Goal: Task Accomplishment & Management: Manage account settings

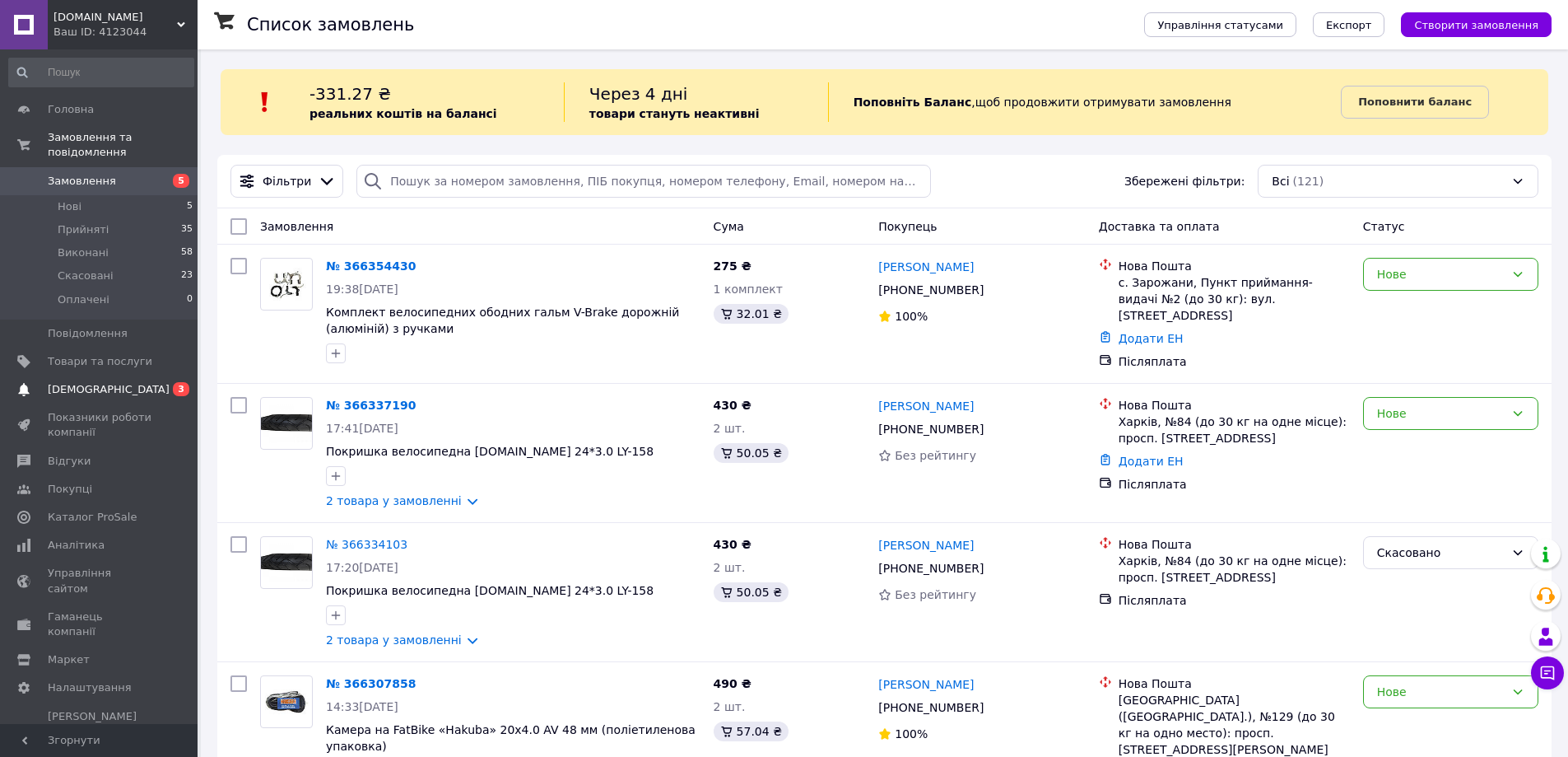
click at [169, 383] on span "0 3" at bounding box center [175, 390] width 45 height 14
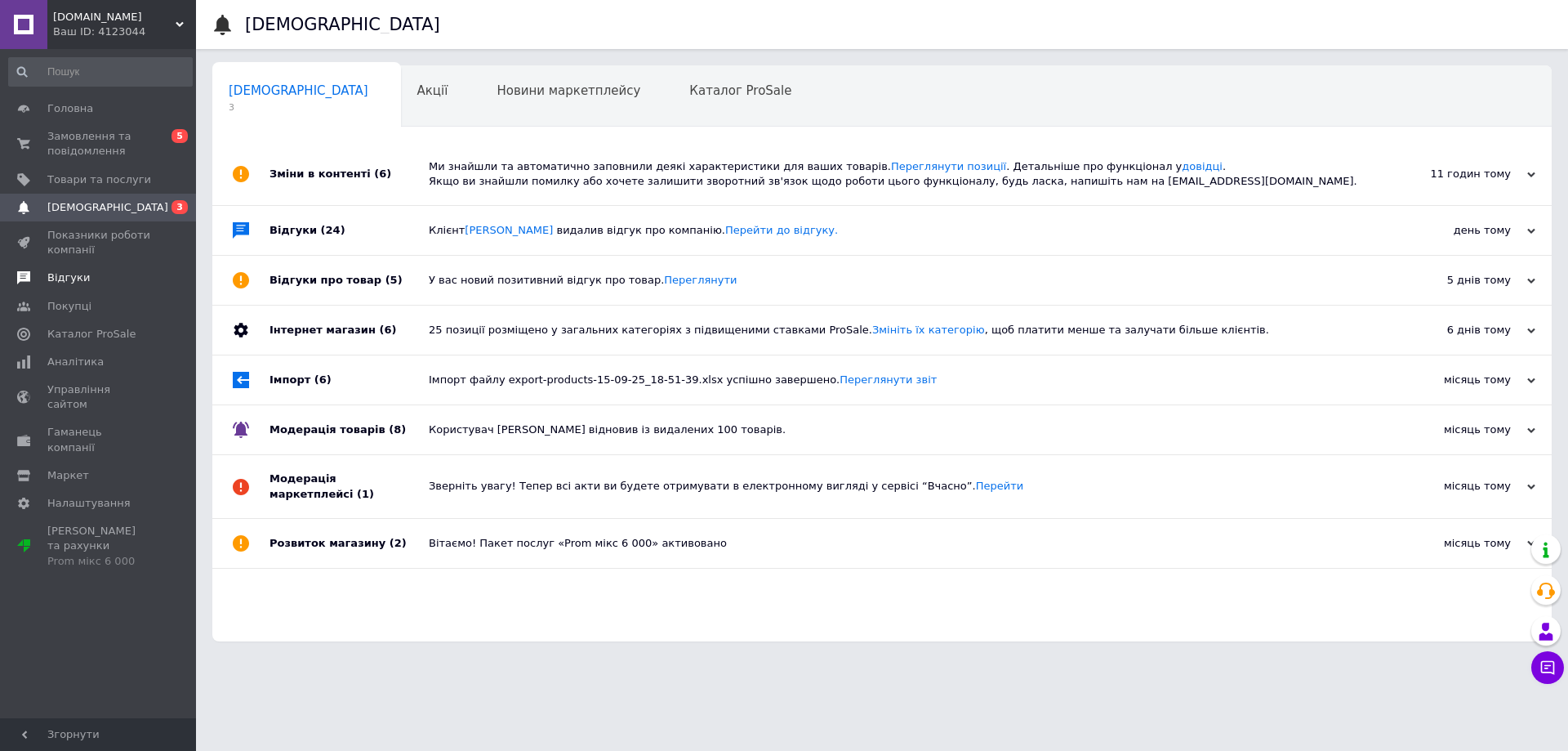
click at [159, 286] on link "Відгуки" at bounding box center [100, 278] width 201 height 28
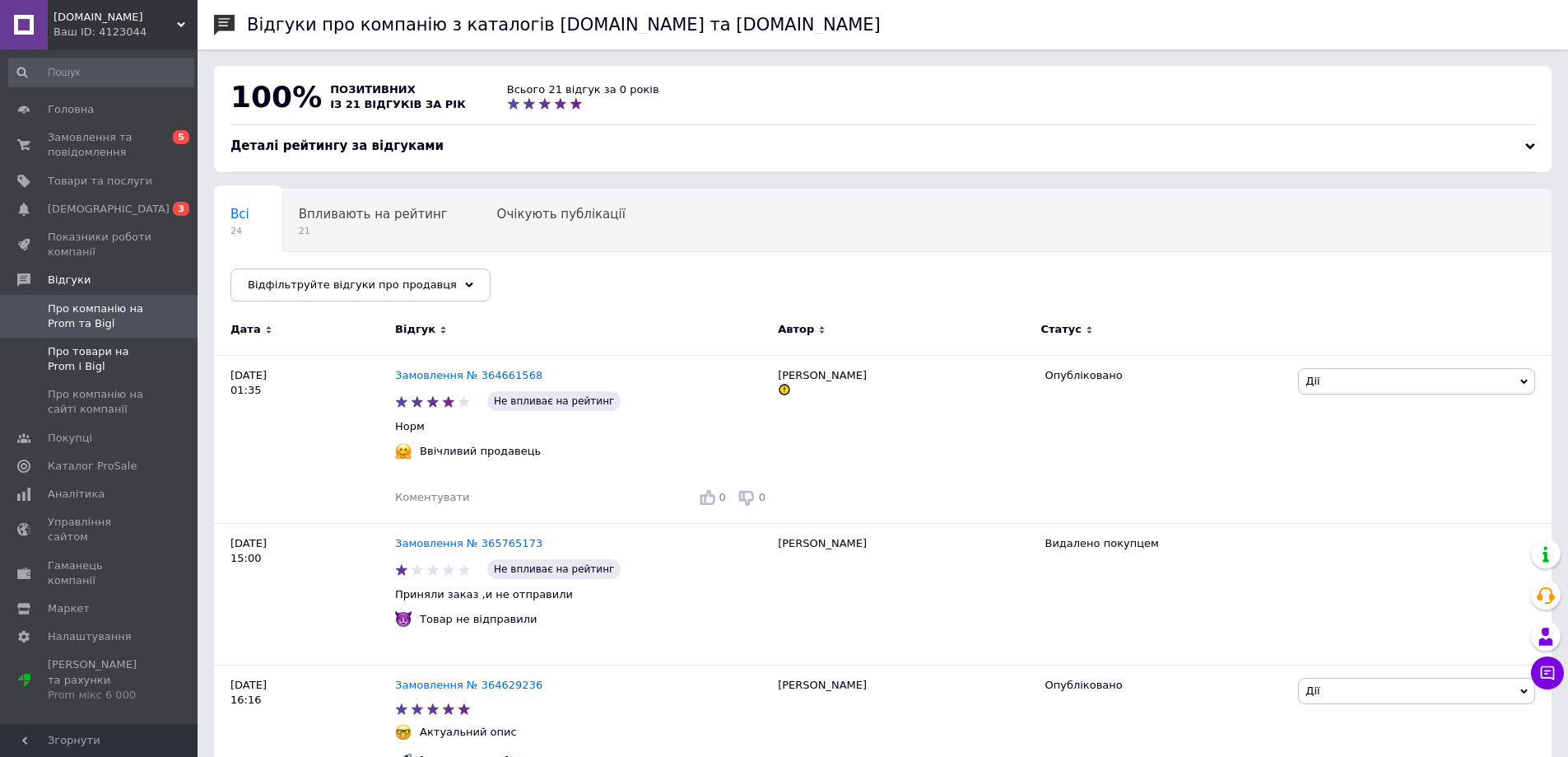
click at [137, 355] on span "Про товари на Prom і Bigl" at bounding box center [100, 359] width 104 height 30
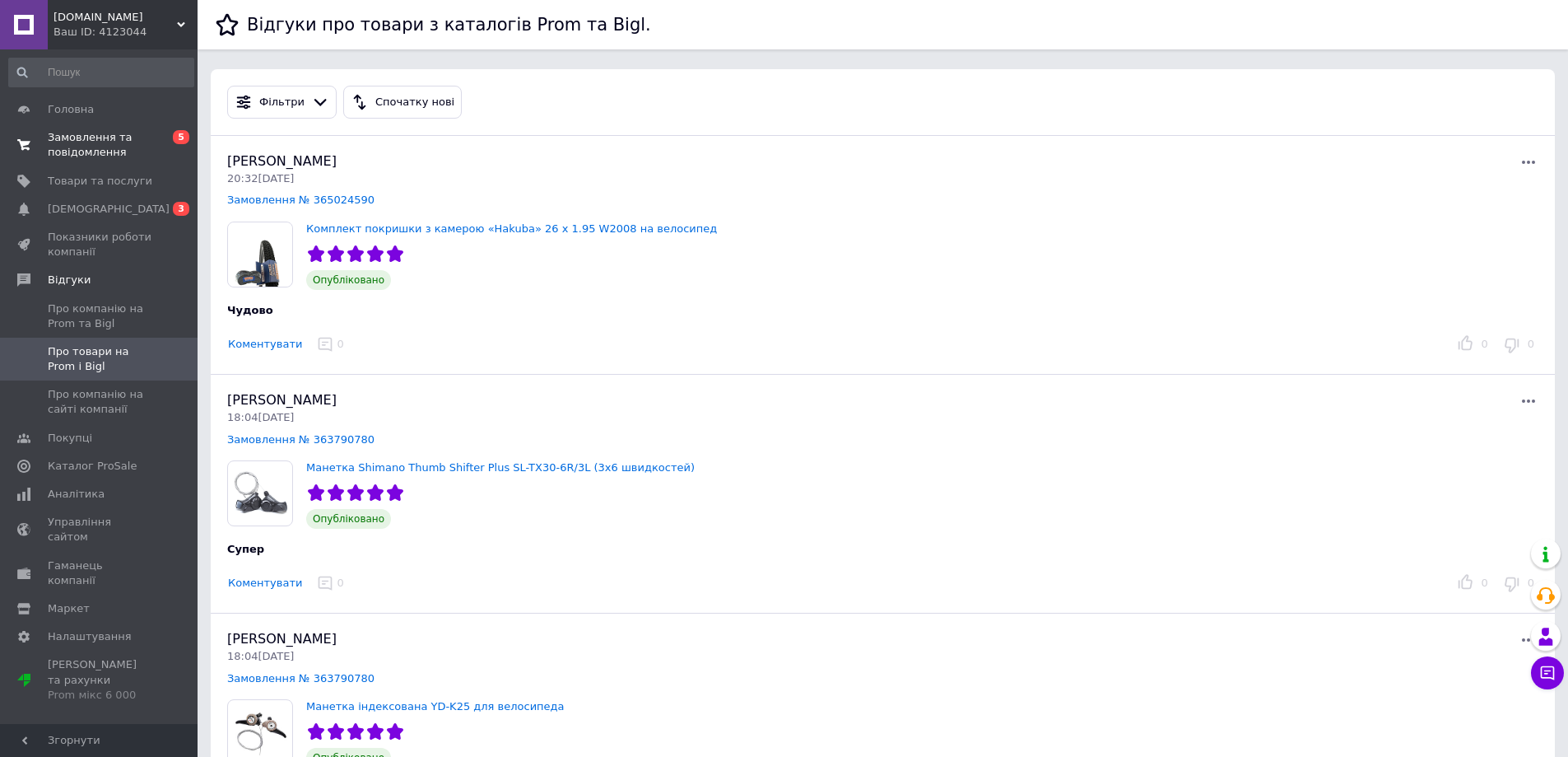
click at [170, 146] on span "0 5" at bounding box center [175, 145] width 45 height 30
